Goal: Task Accomplishment & Management: Use online tool/utility

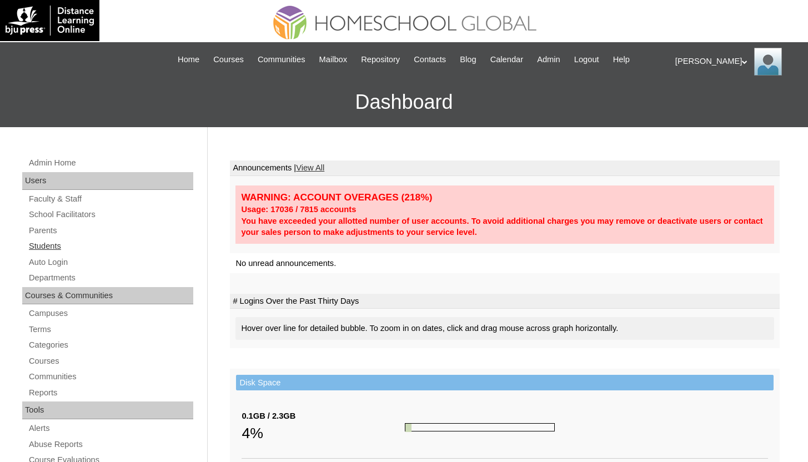
click at [89, 249] on link "Students" at bounding box center [110, 246] width 165 height 14
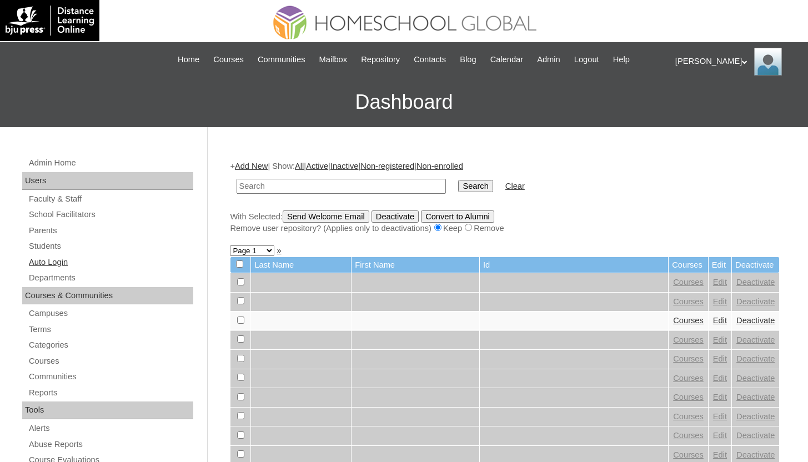
click at [36, 261] on link "Auto Login" at bounding box center [110, 262] width 165 height 14
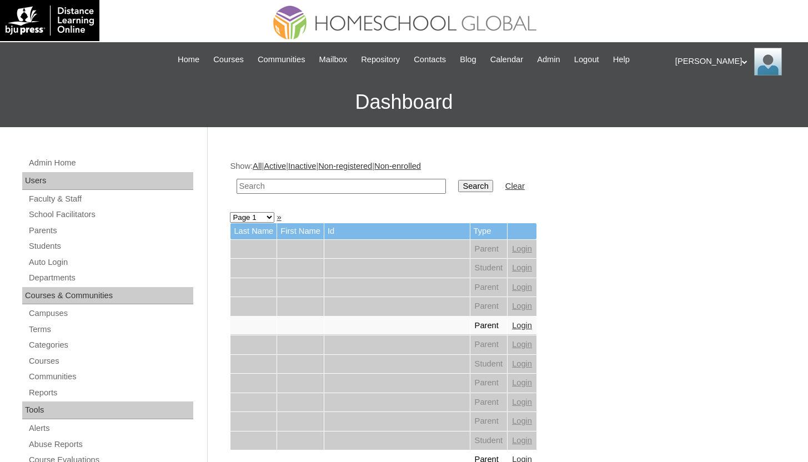
click at [276, 188] on input "text" at bounding box center [340, 186] width 209 height 15
type input "grade 7"
click at [458, 180] on input "Search" at bounding box center [475, 186] width 34 height 12
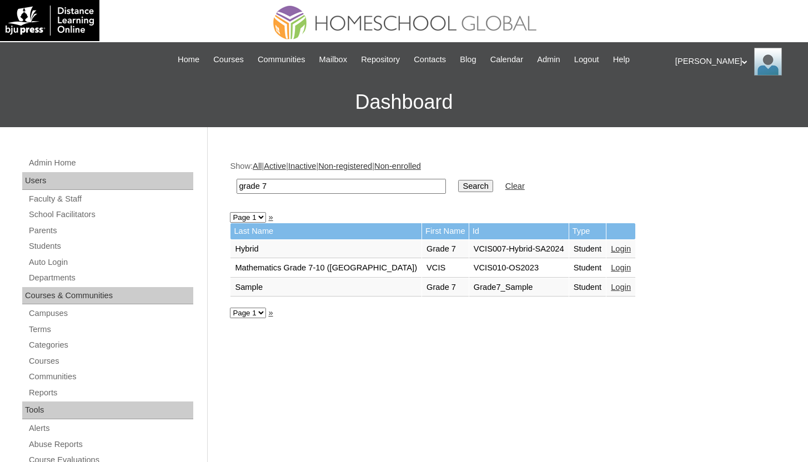
click at [611, 290] on link "Login" at bounding box center [621, 287] width 20 height 9
